Goal: Complete application form: Complete application form

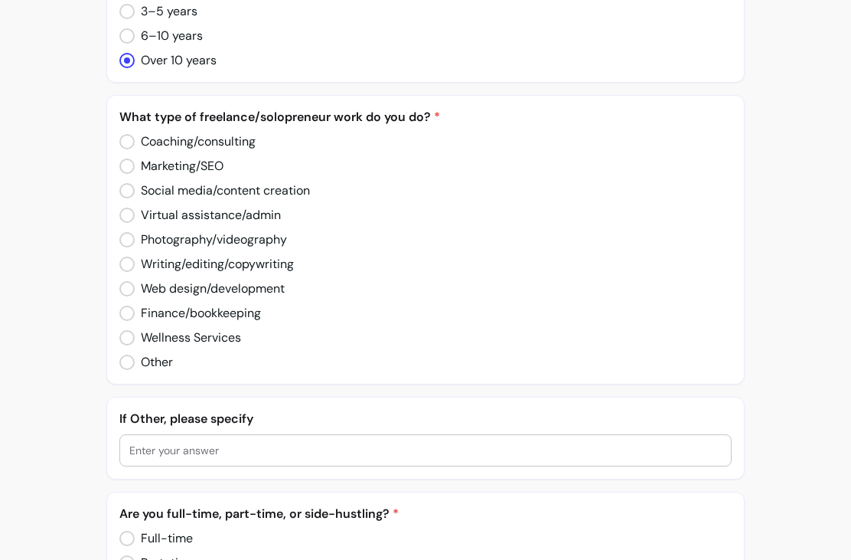
scroll to position [508, 0]
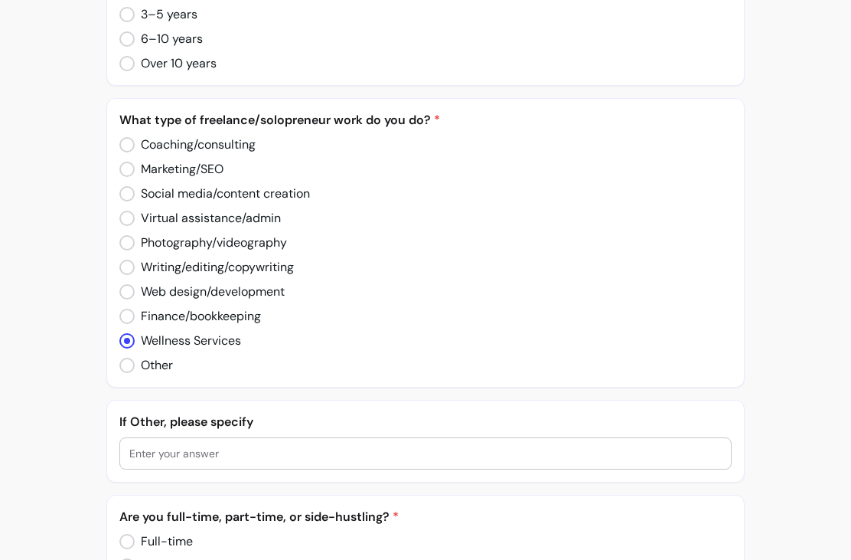
click at [126, 377] on label "Other" at bounding box center [146, 365] width 66 height 31
click at [209, 454] on input "text" at bounding box center [425, 453] width 593 height 15
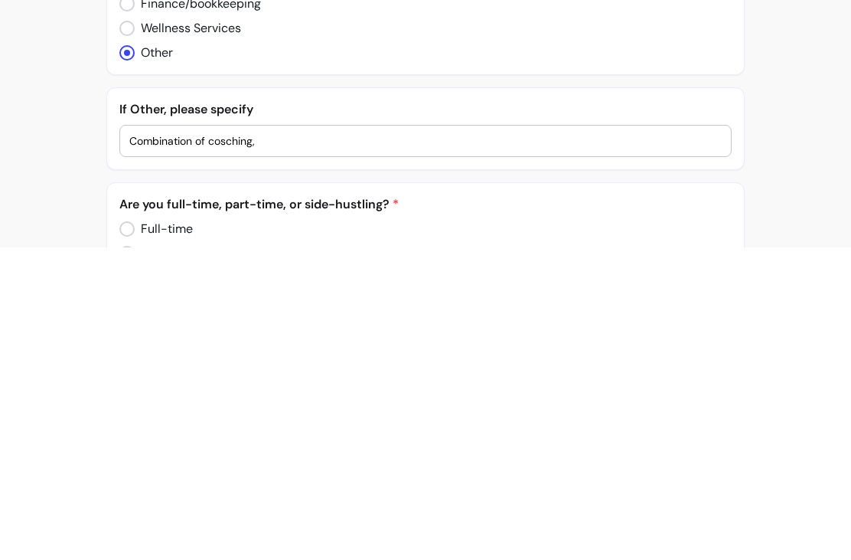
click at [219, 446] on input "Combination of cosching," at bounding box center [425, 453] width 593 height 15
click at [326, 446] on input "Combination of coaching," at bounding box center [425, 453] width 593 height 15
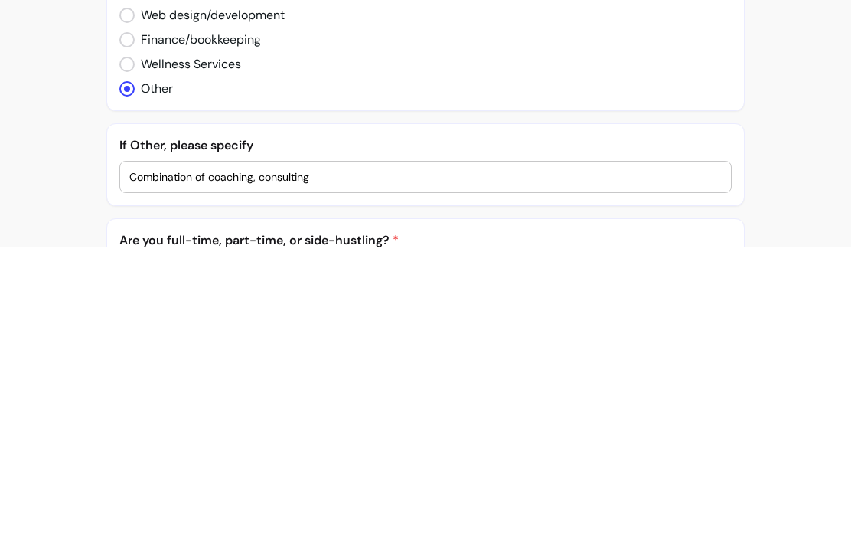
scroll to position [472, 0]
click at [145, 481] on input "Combination of coaching, consulting" at bounding box center [425, 488] width 593 height 15
type input "Combination of coaching, consulting"
click at [147, 473] on div "Combination of coaching, consulting" at bounding box center [425, 488] width 593 height 31
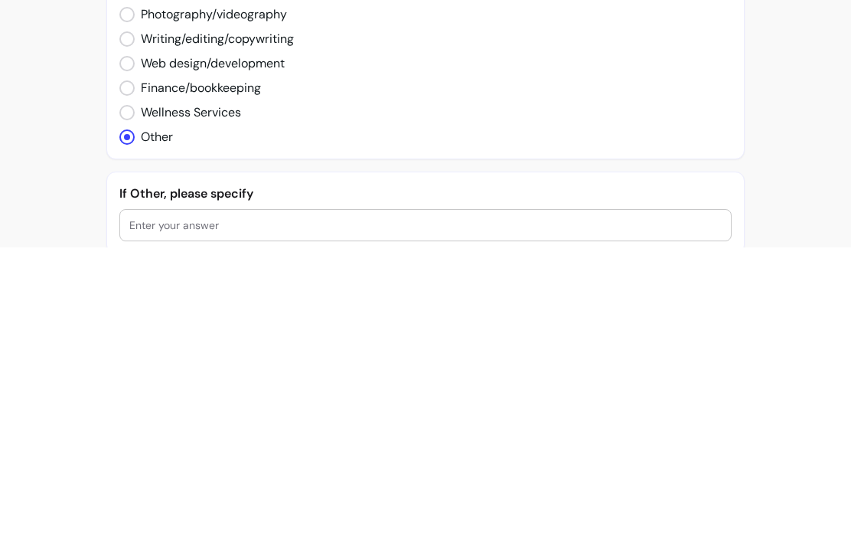
scroll to position [426, 0]
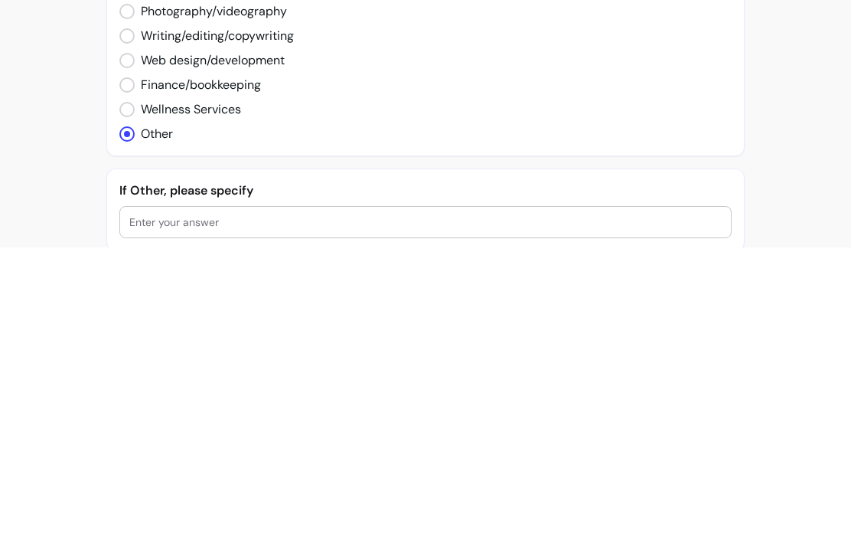
click at [153, 527] on input "text" at bounding box center [425, 534] width 593 height 15
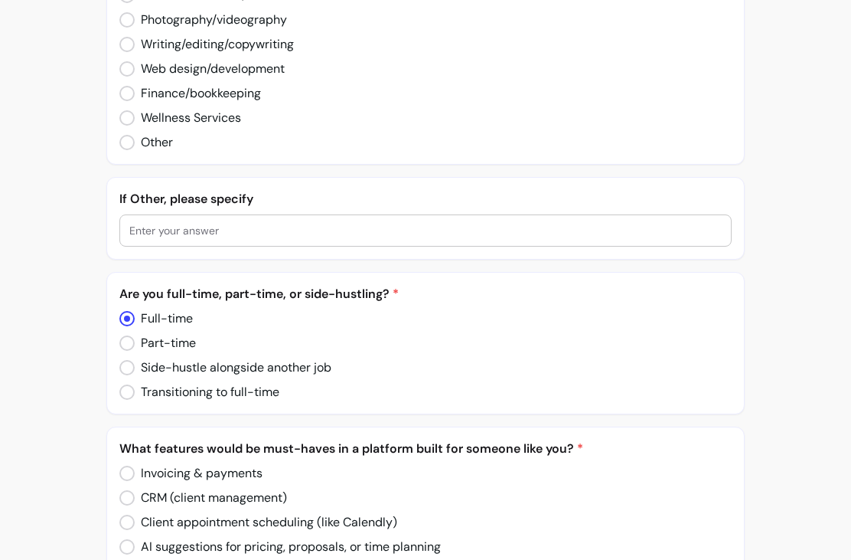
scroll to position [745, 0]
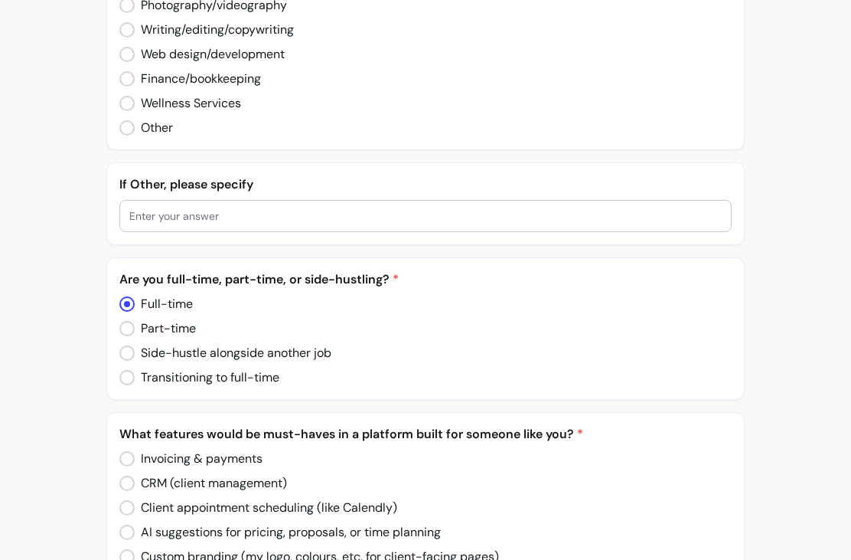
click at [691, 321] on div "Full-time Part-time Side-hustle alongside another job Transitioning to full-time" at bounding box center [425, 341] width 612 height 92
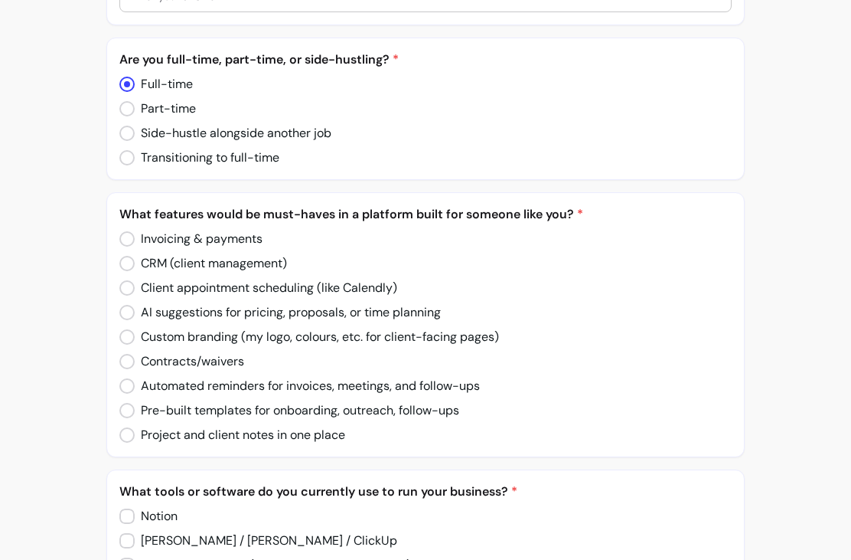
scroll to position [978, 0]
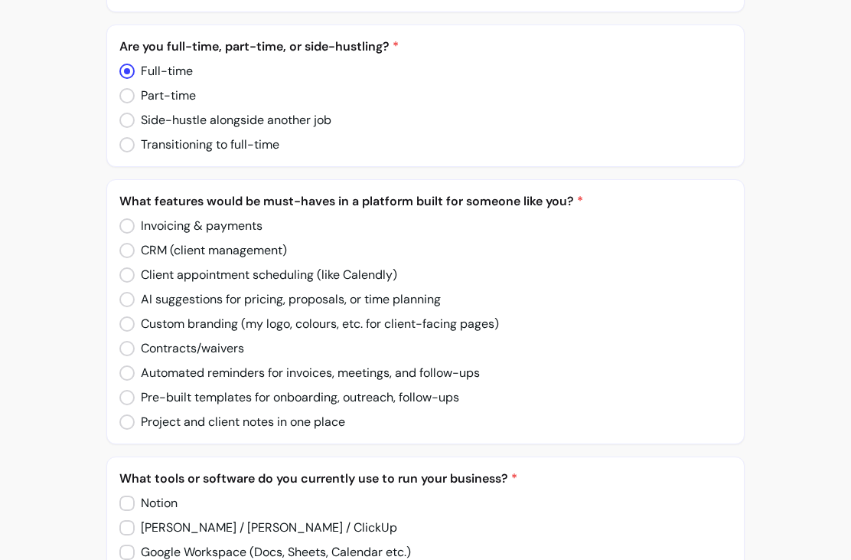
click at [118, 257] on label "CRM (client management)" at bounding box center [203, 250] width 180 height 31
click at [116, 273] on label "Client appointment scheduling (like Calendly)" at bounding box center [258, 275] width 290 height 31
click at [118, 276] on label "Client appointment scheduling (like Calendly)" at bounding box center [258, 275] width 290 height 31
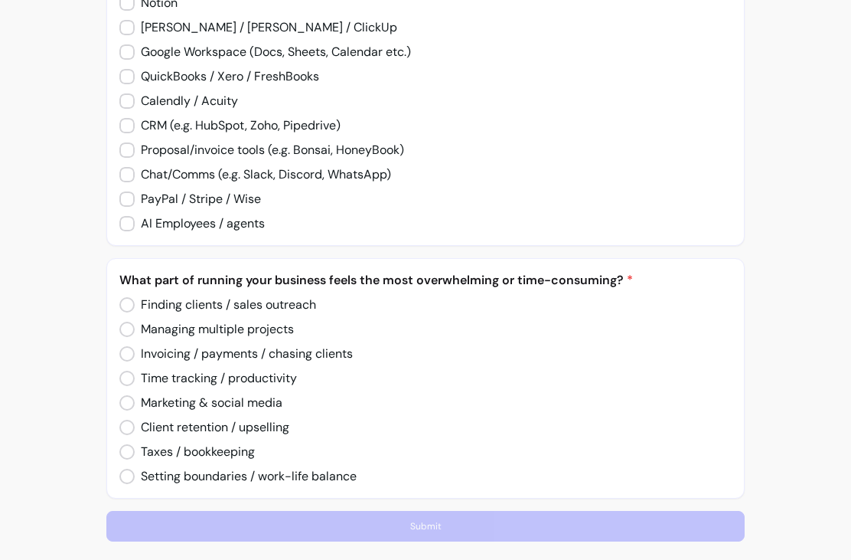
scroll to position [1478, 0]
click at [121, 334] on span "" at bounding box center [126, 329] width 15 height 15
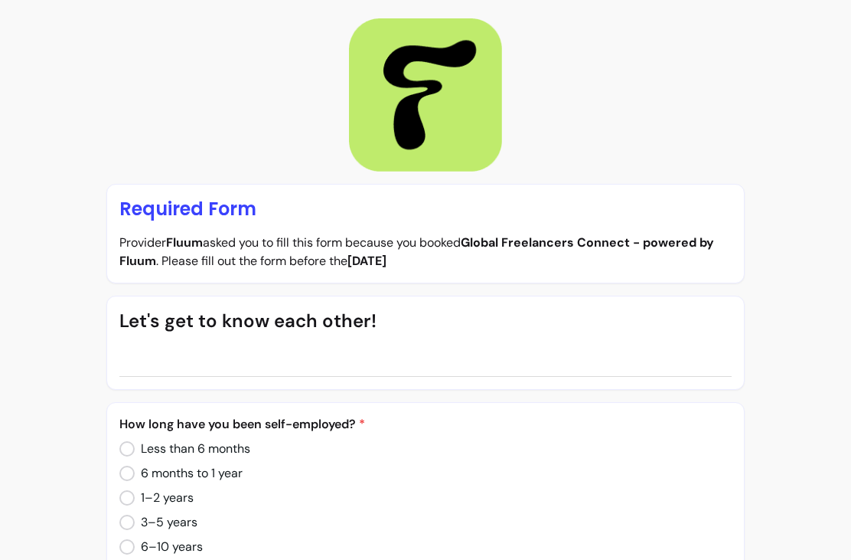
scroll to position [0, 0]
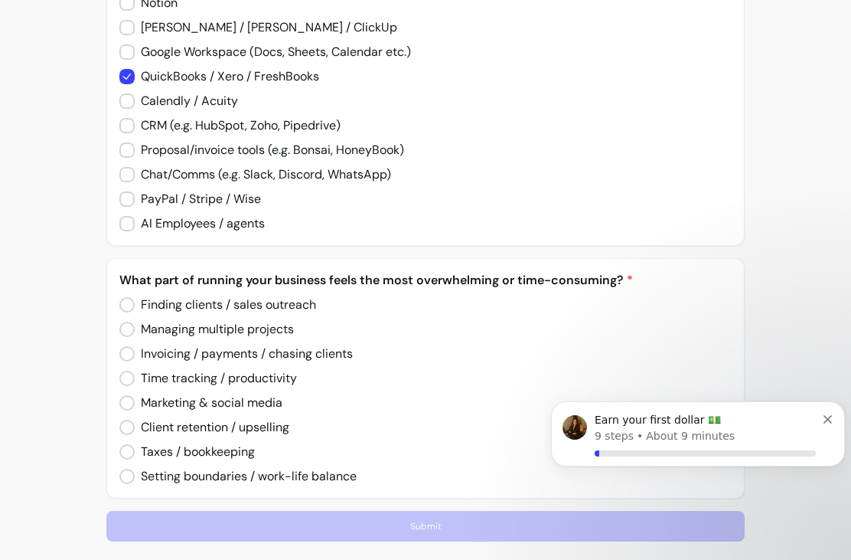
scroll to position [1478, 0]
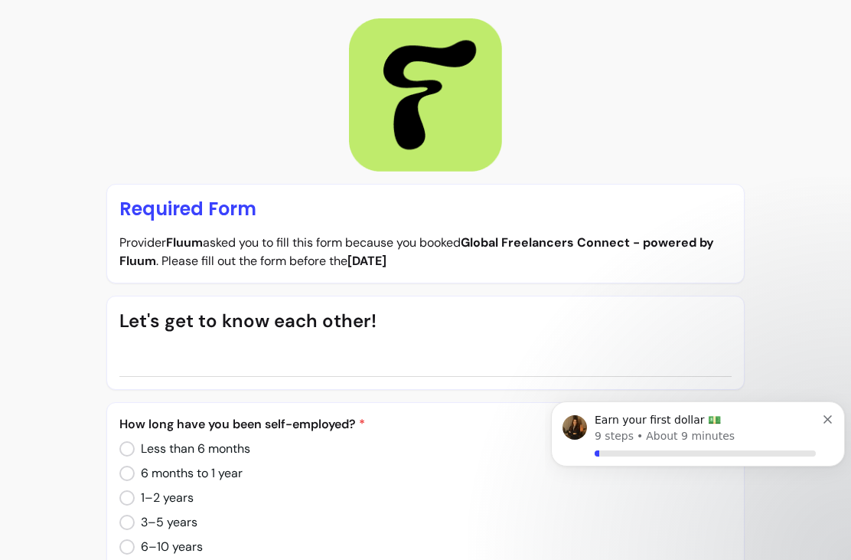
scroll to position [-11, 0]
click at [836, 410] on div "Earn your first dollar 💵 9 steps • About 9 minutes" at bounding box center [698, 433] width 294 height 65
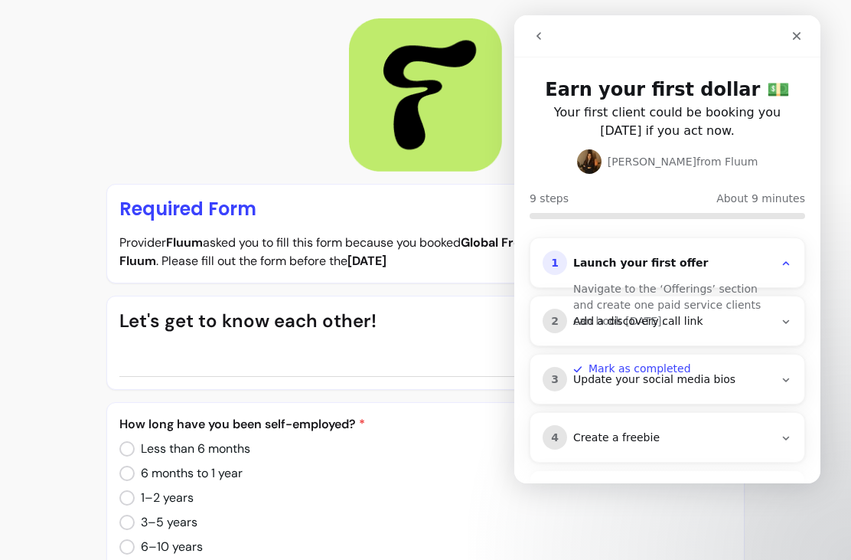
scroll to position [0, 0]
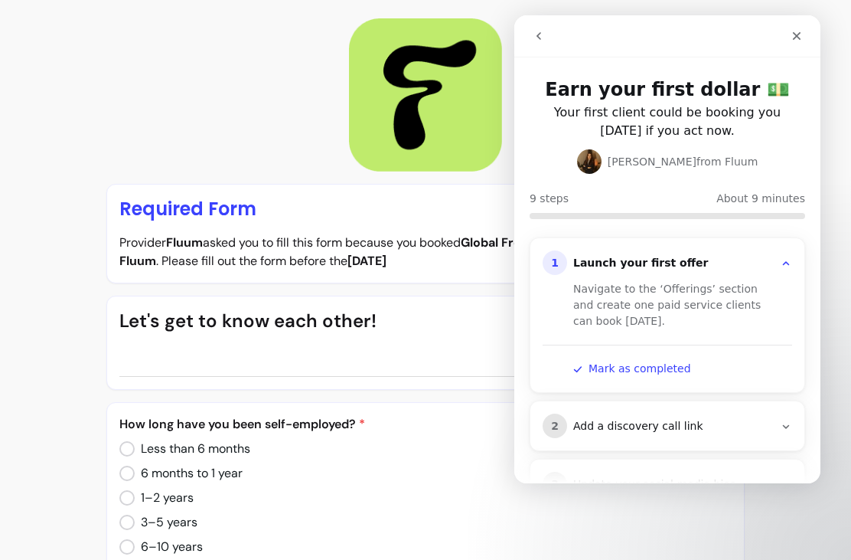
click at [803, 38] on div "Close" at bounding box center [797, 36] width 28 height 28
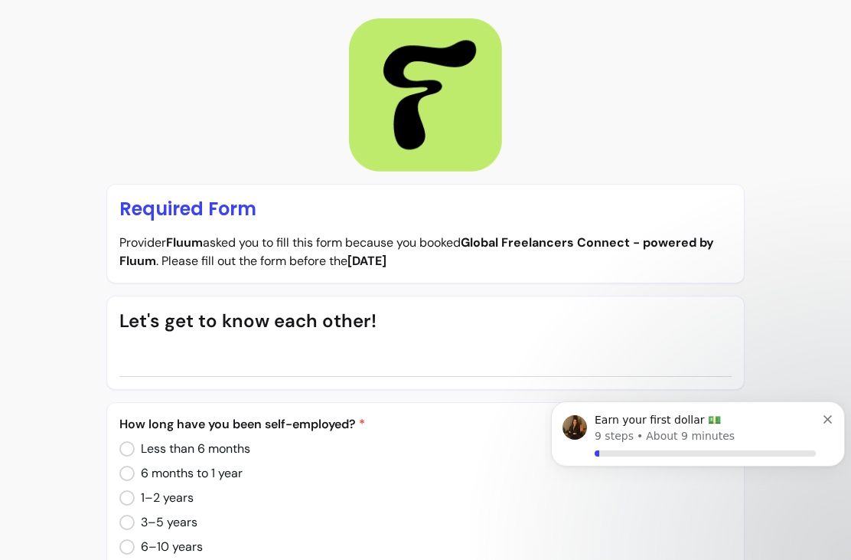
click at [832, 422] on button "Dismiss notification" at bounding box center [829, 417] width 10 height 12
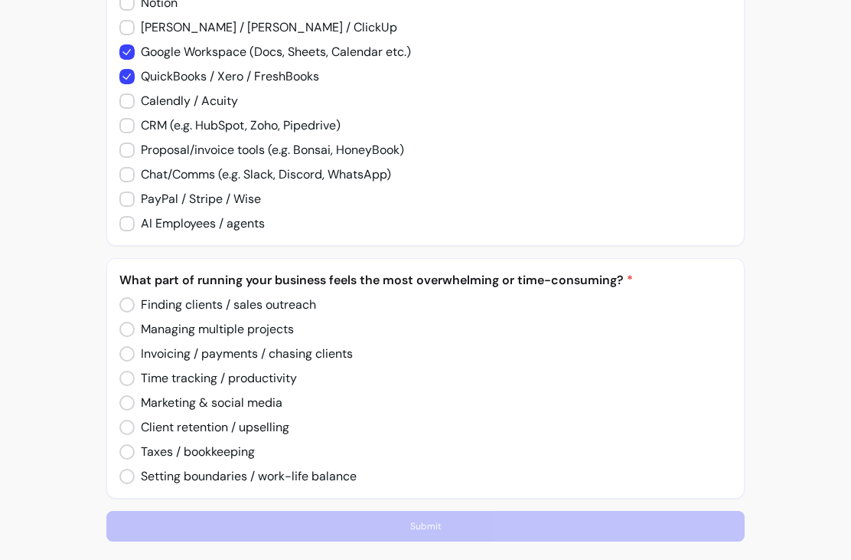
scroll to position [1478, 0]
